Goal: Find specific page/section: Find specific page/section

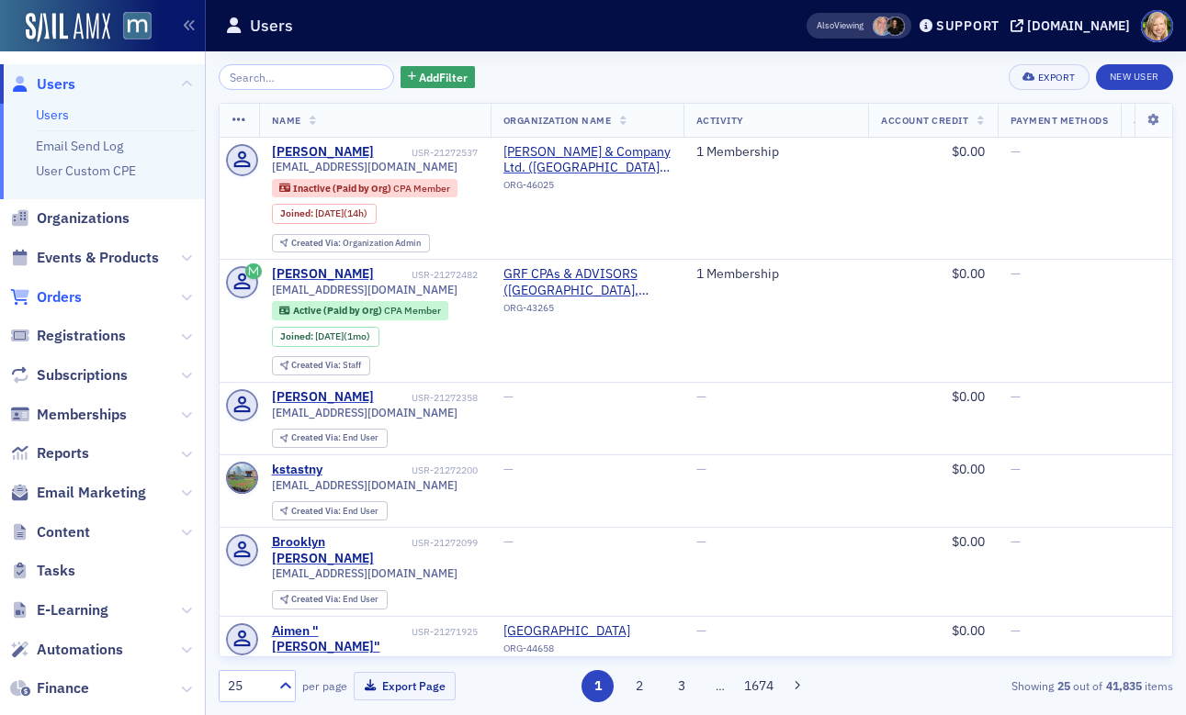
click at [67, 302] on span "Orders" at bounding box center [59, 297] width 45 height 20
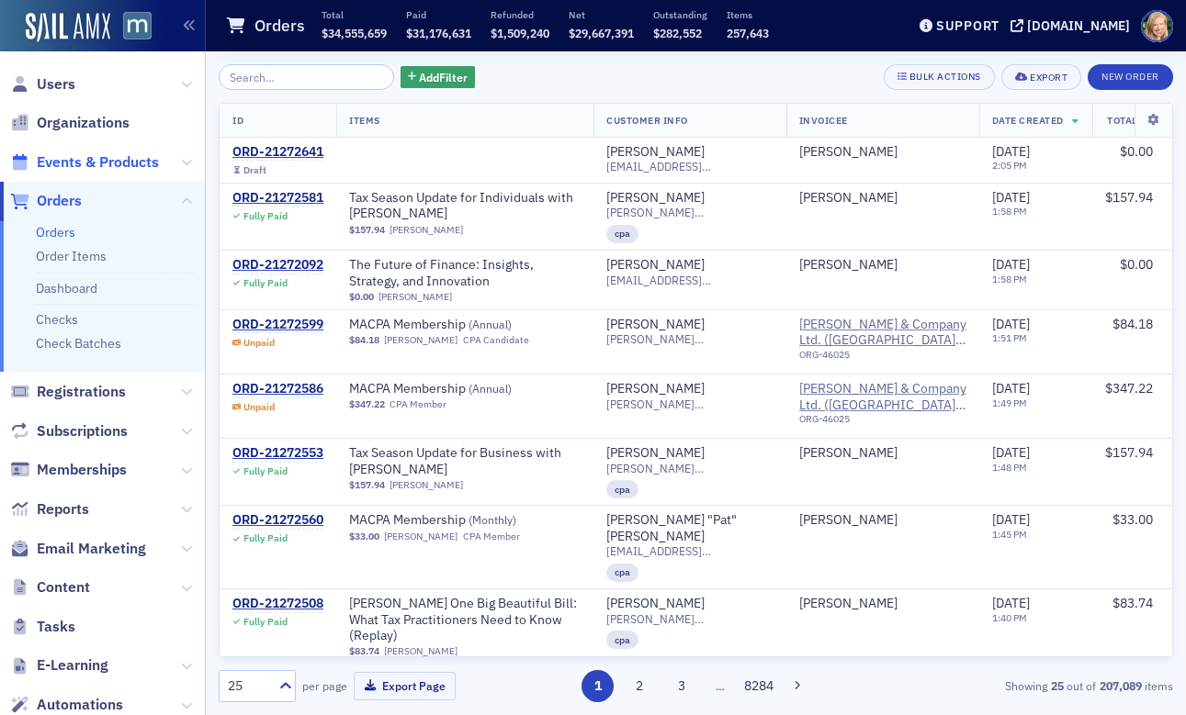
click at [77, 157] on span "Events & Products" at bounding box center [98, 162] width 122 height 20
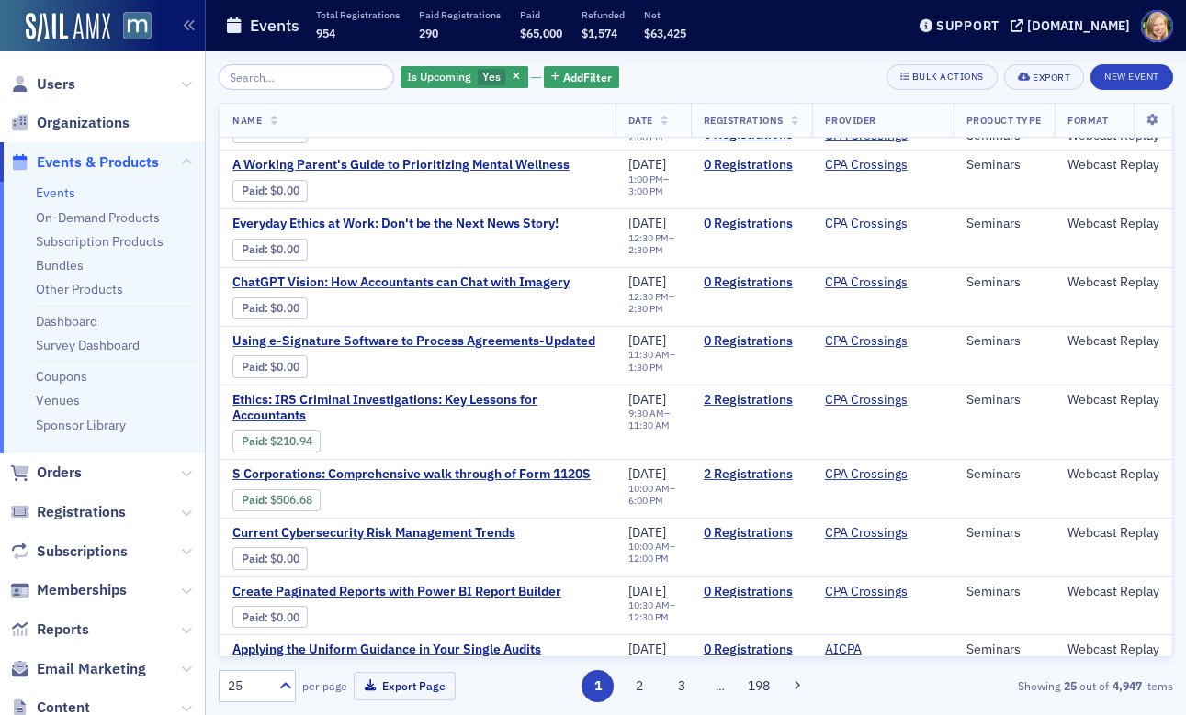
scroll to position [1094, 0]
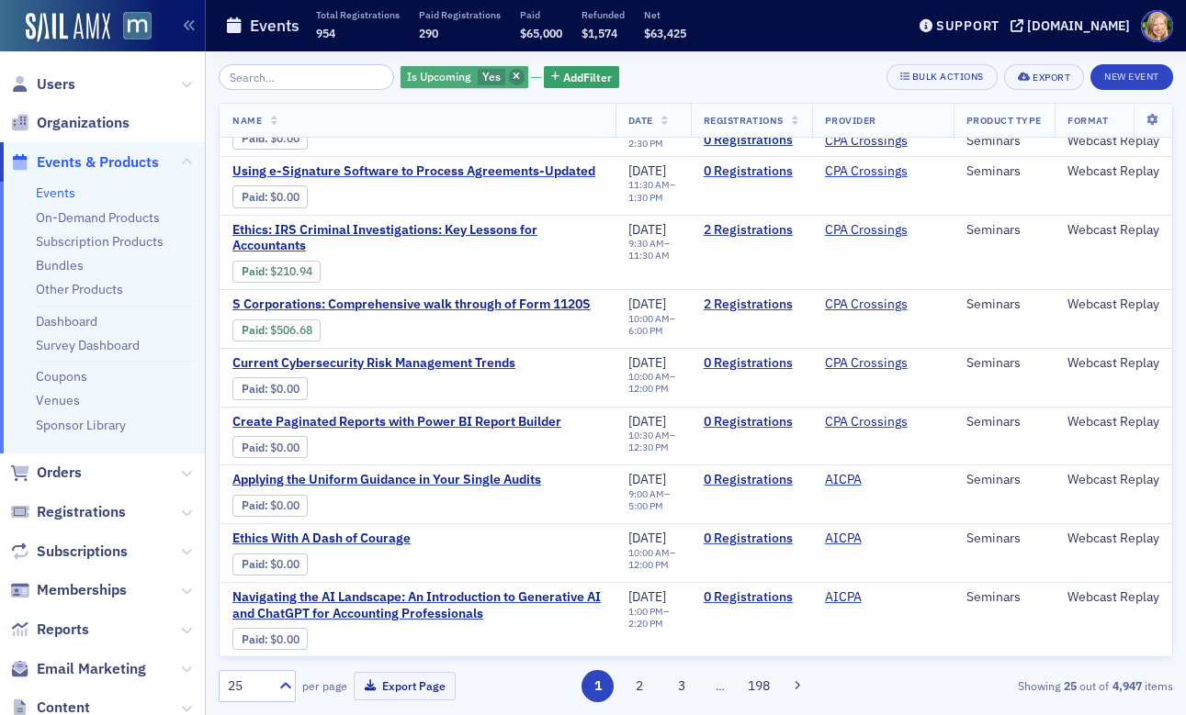
click at [513, 78] on icon "button" at bounding box center [516, 78] width 7 height 10
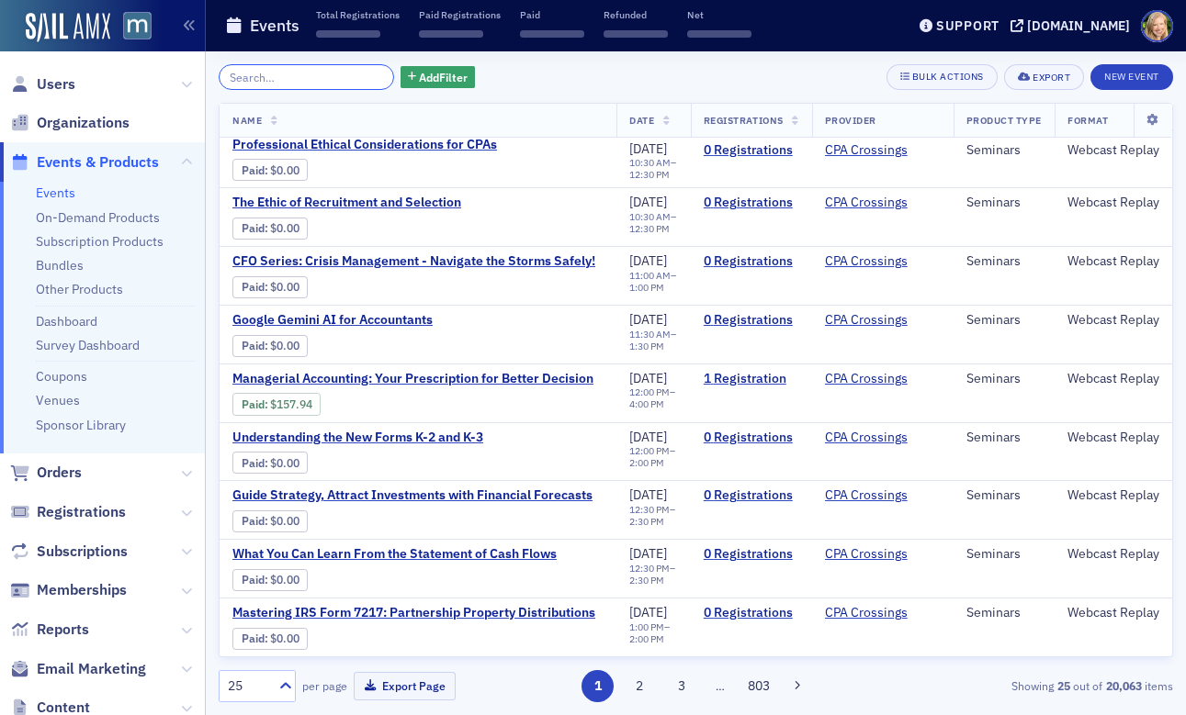
click at [269, 69] on input "search" at bounding box center [306, 77] width 175 height 26
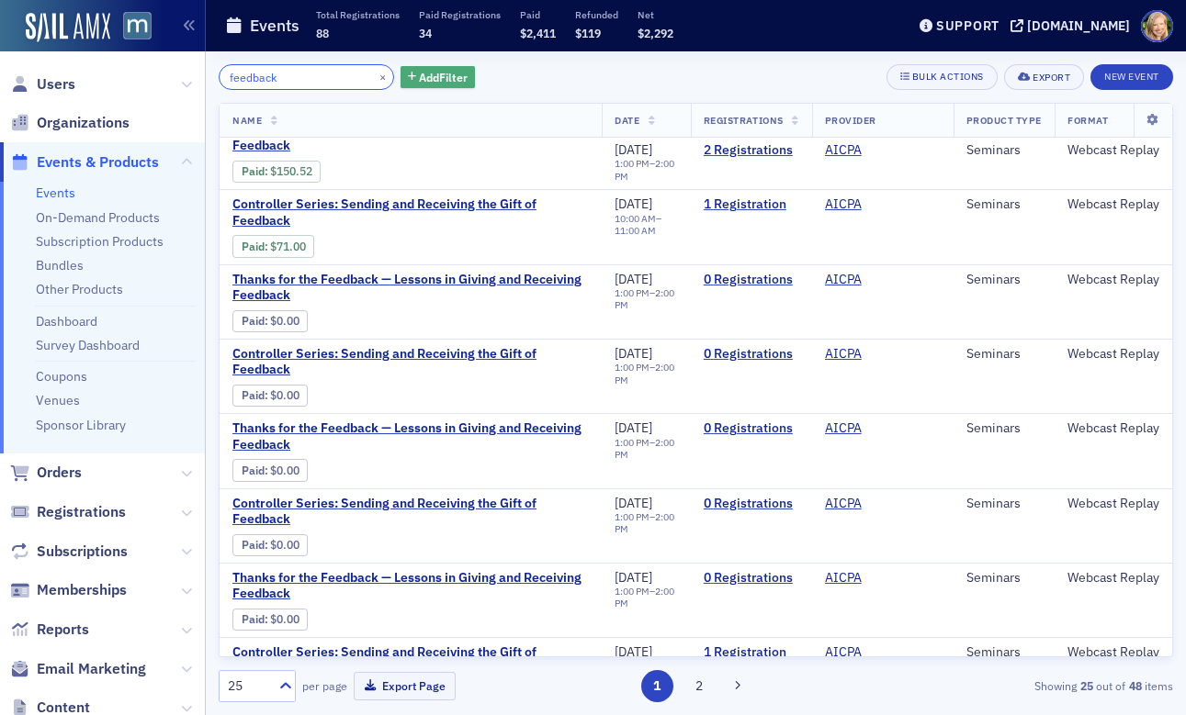
type input "feedback"
click at [436, 77] on span "Add Filter" at bounding box center [443, 77] width 49 height 17
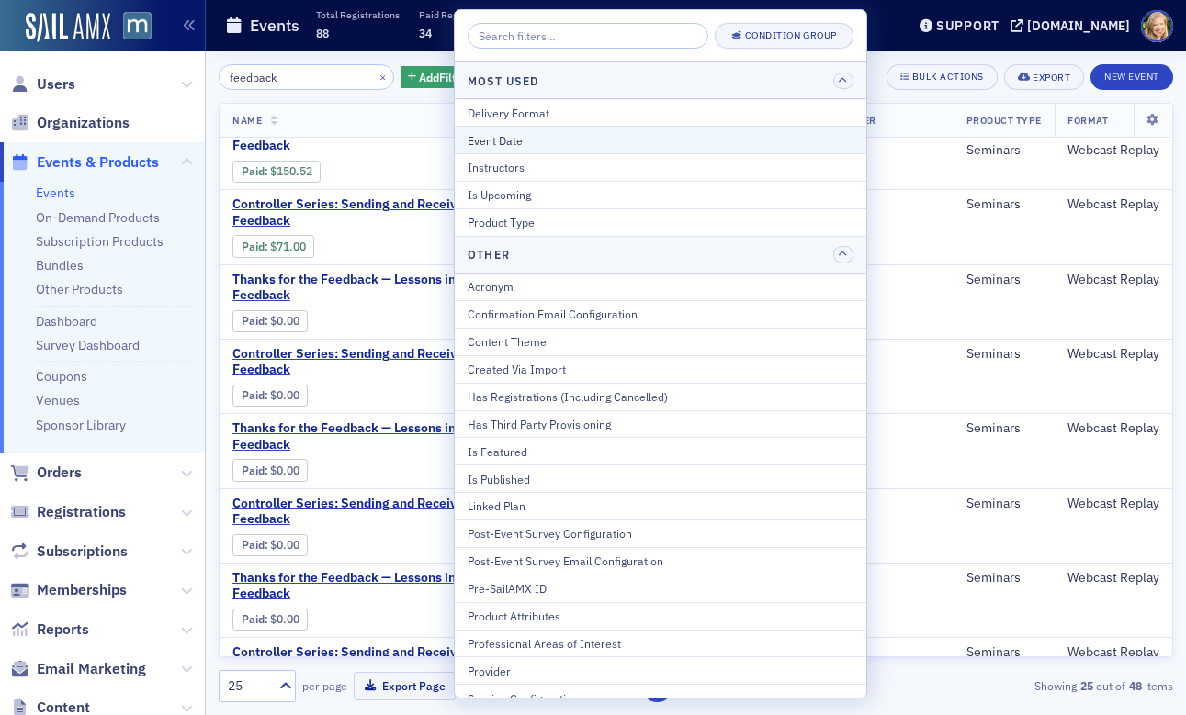
click at [547, 145] on div "Event Date" at bounding box center [661, 140] width 386 height 17
select select "7"
select select "2025"
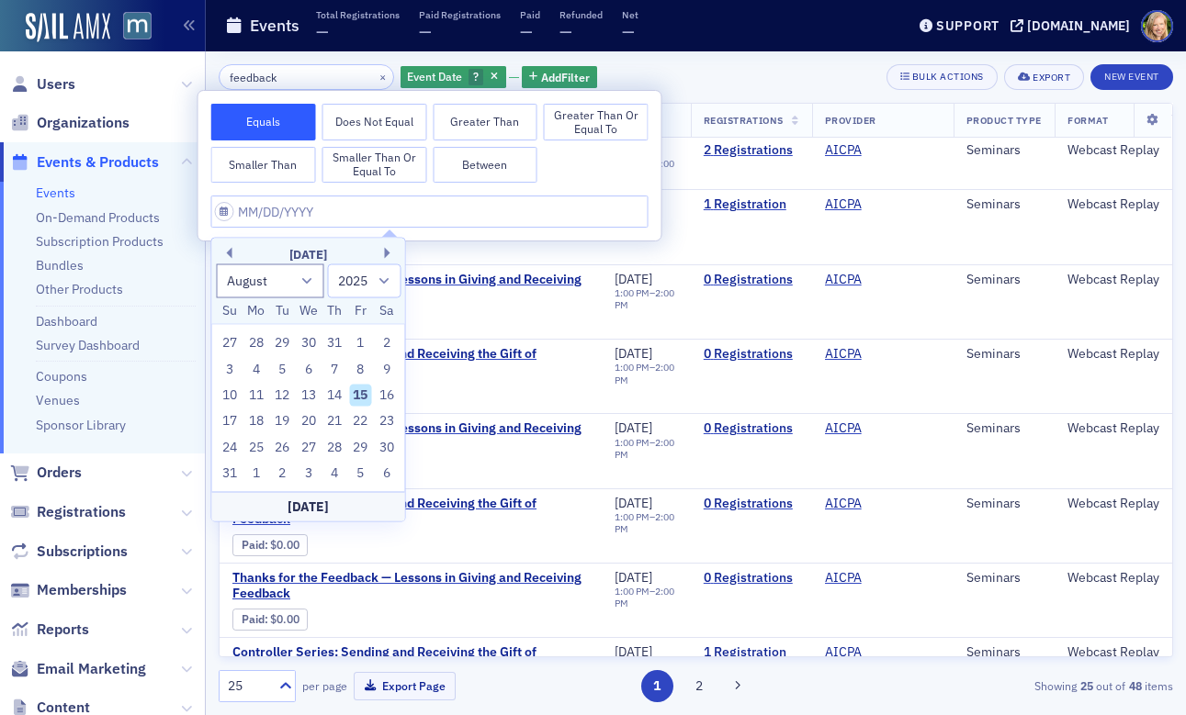
click at [361, 398] on div "15" at bounding box center [361, 396] width 22 height 22
type input "[DATE]"
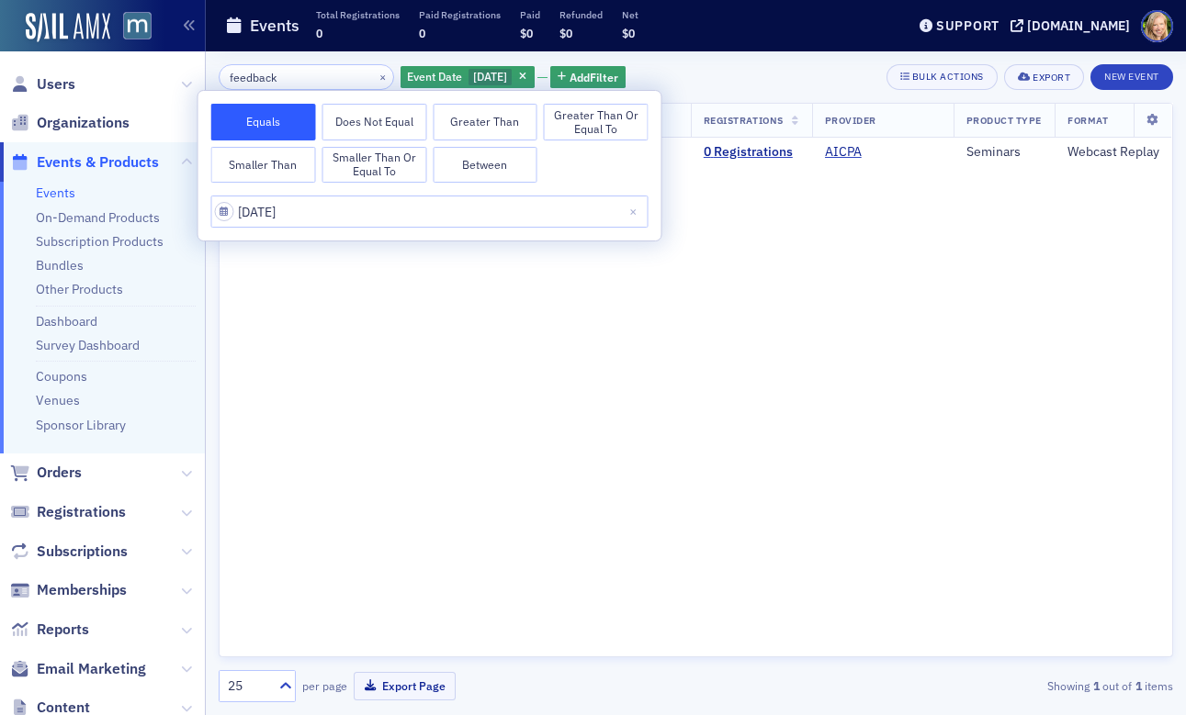
click at [396, 411] on div "Name Date Registrations Provider Product Type Format Thanks for the Feedback — …" at bounding box center [696, 380] width 954 height 555
